Goal: Information Seeking & Learning: Learn about a topic

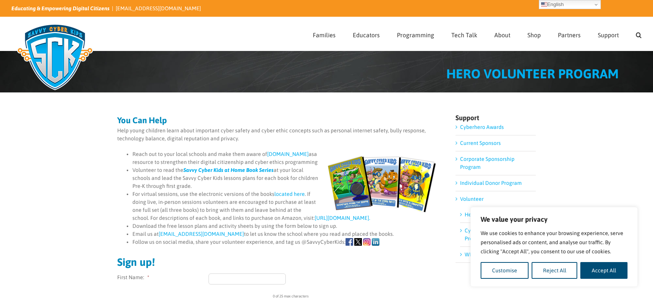
click at [283, 197] on link "located here" at bounding box center [289, 194] width 30 height 6
click at [520, 274] on button "Customise" at bounding box center [504, 270] width 48 height 17
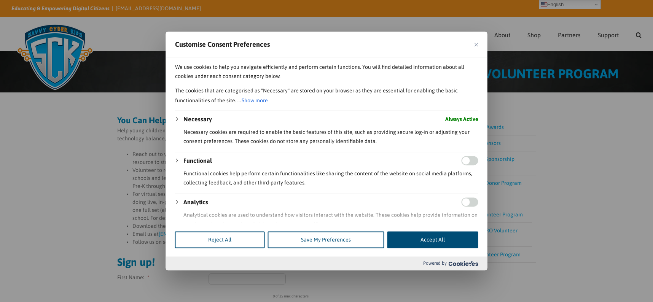
click at [461, 159] on input "Enable Functional" at bounding box center [469, 160] width 17 height 9
checkbox input "true"
click at [306, 243] on button "Save My Preferences" at bounding box center [326, 240] width 116 height 17
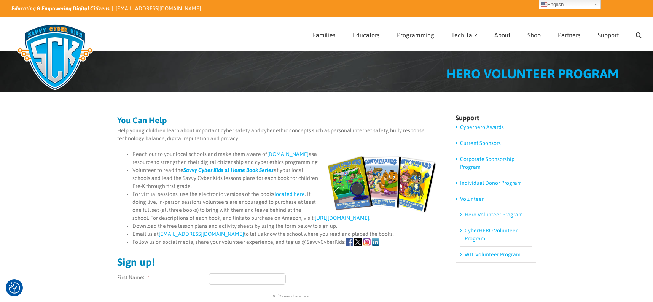
click at [52, 67] on img at bounding box center [54, 57] width 87 height 76
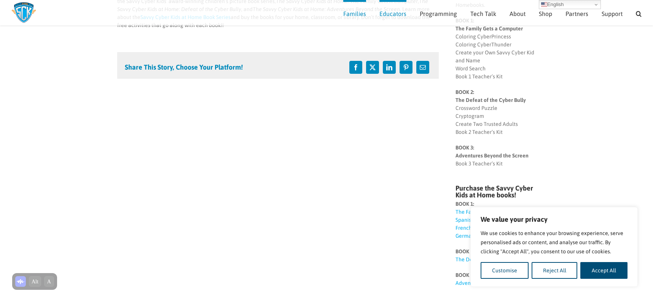
scroll to position [144, 0]
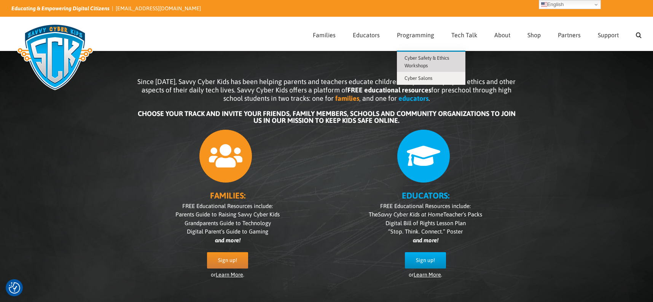
click at [412, 57] on span "Cyber Safety & Ethics Workshops" at bounding box center [426, 61] width 45 height 13
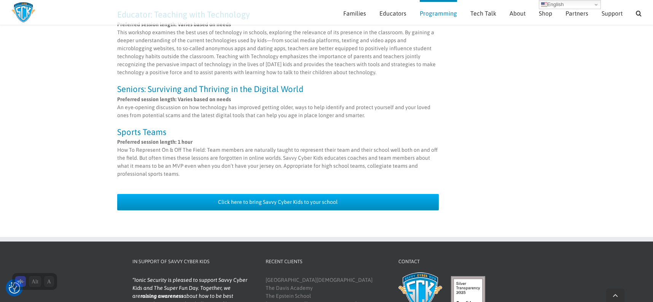
scroll to position [756, 0]
